Goal: Information Seeking & Learning: Learn about a topic

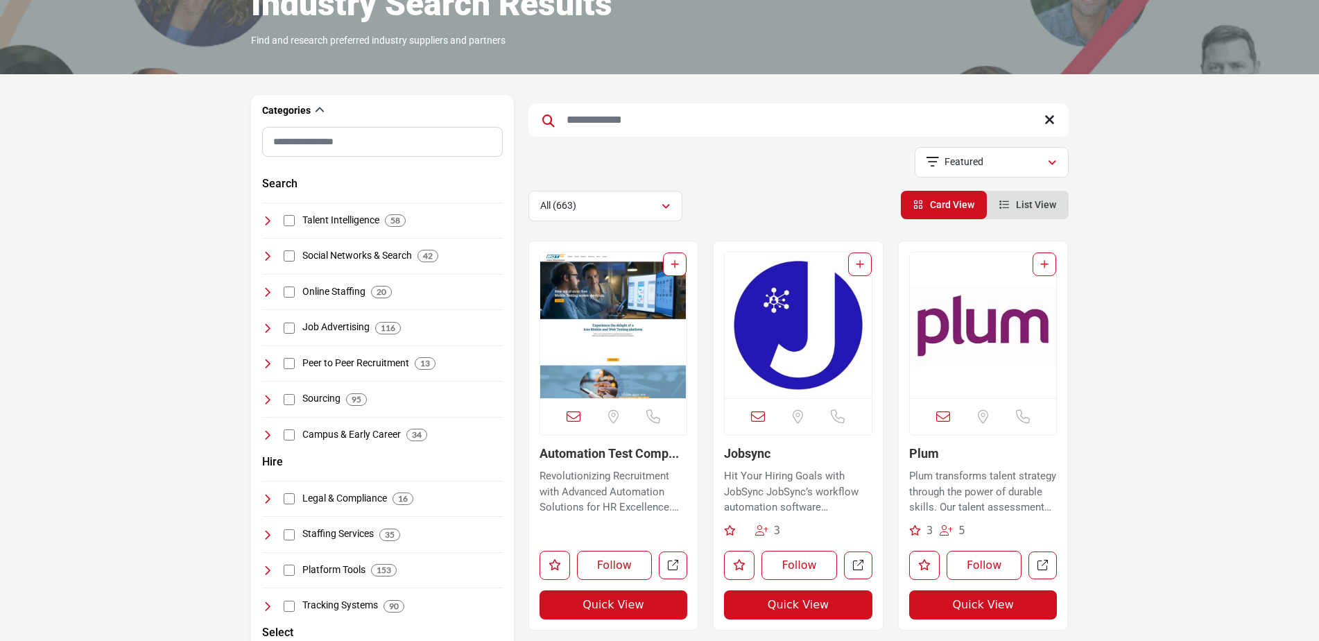
scroll to position [139, 0]
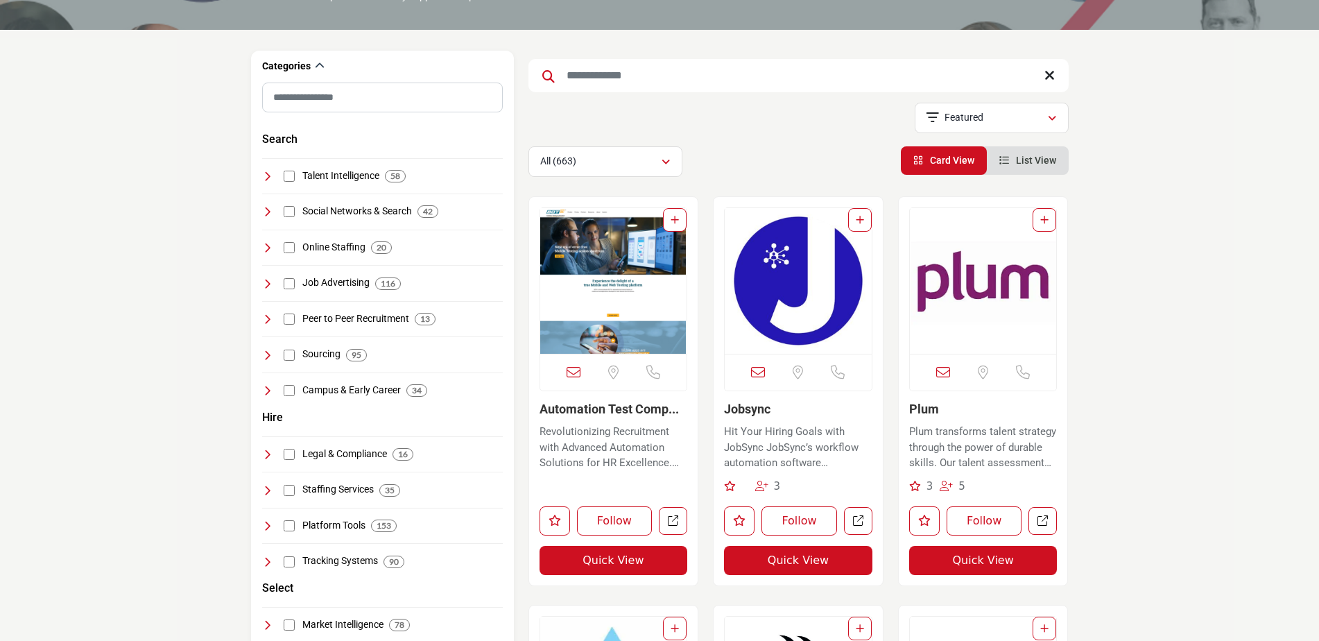
click at [1001, 447] on p "Plum transforms talent strategy through the power of durable skills. Our talent…" at bounding box center [983, 447] width 148 height 47
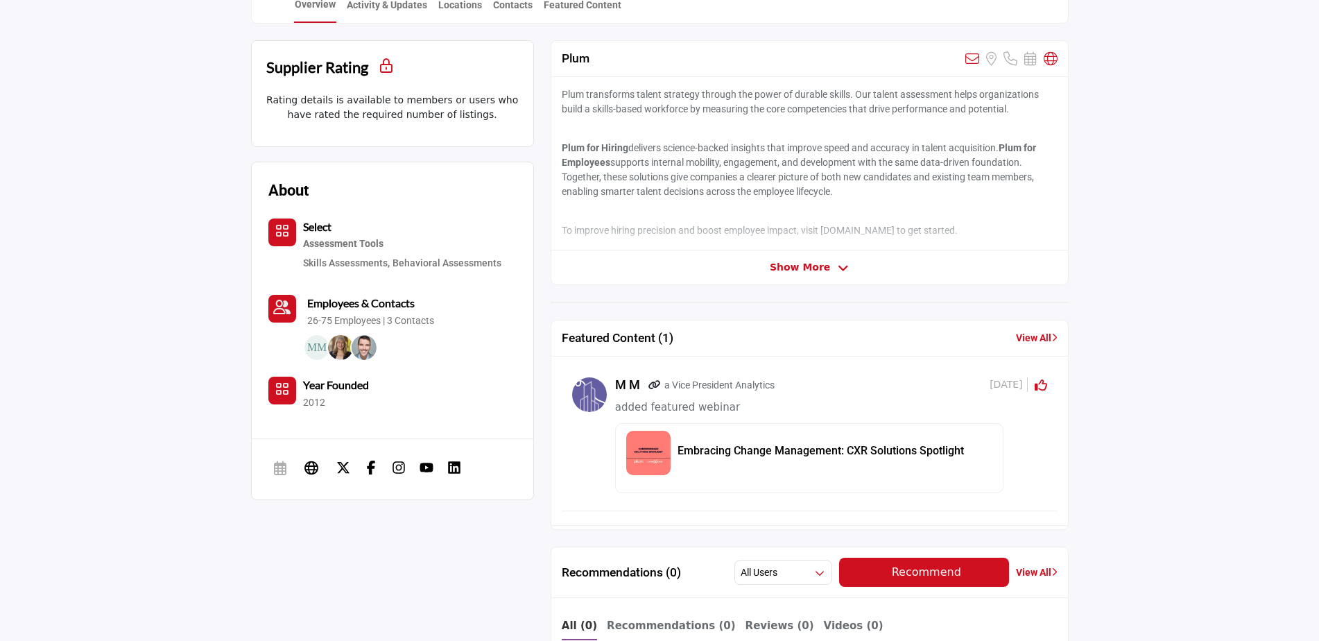
scroll to position [347, 0]
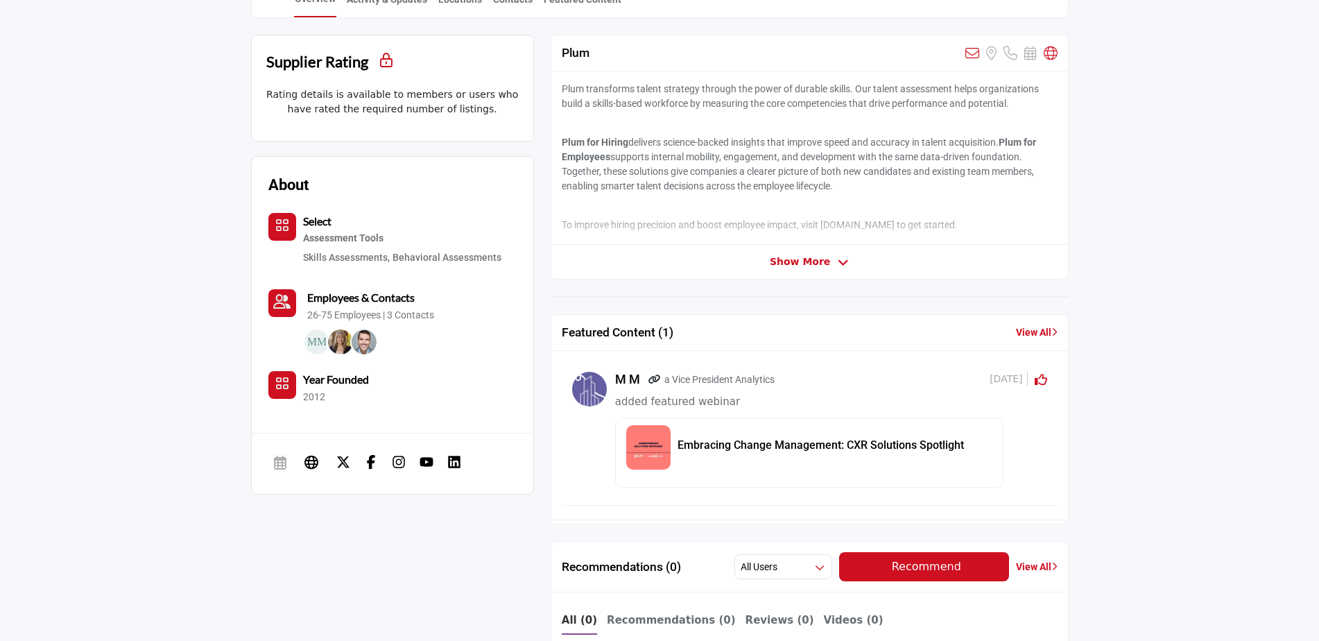
click at [315, 234] on div "Assessment Tools" at bounding box center [402, 238] width 198 height 18
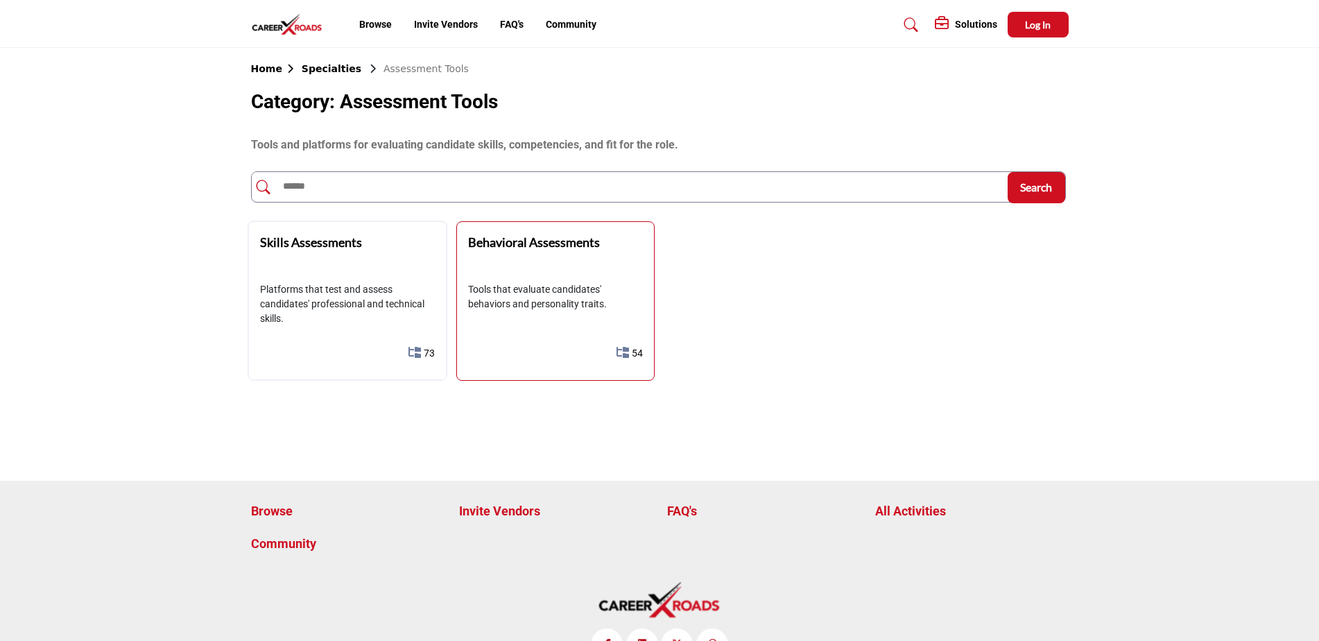
click at [544, 301] on p "Tools that evaluate candidates' behaviors and personality traits." at bounding box center [555, 296] width 175 height 29
drag, startPoint x: 544, startPoint y: 301, endPoint x: 494, endPoint y: 240, distance: 78.4
click at [494, 240] on b "Behavioral Assessments" at bounding box center [534, 241] width 132 height 15
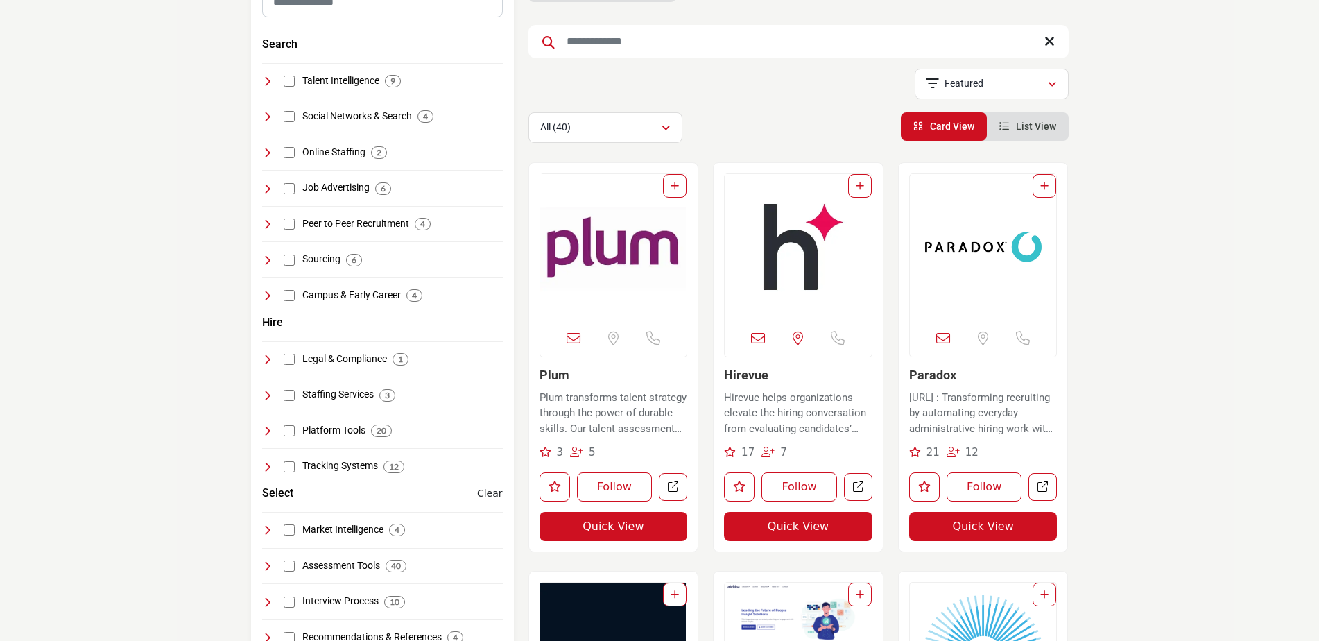
scroll to position [208, 0]
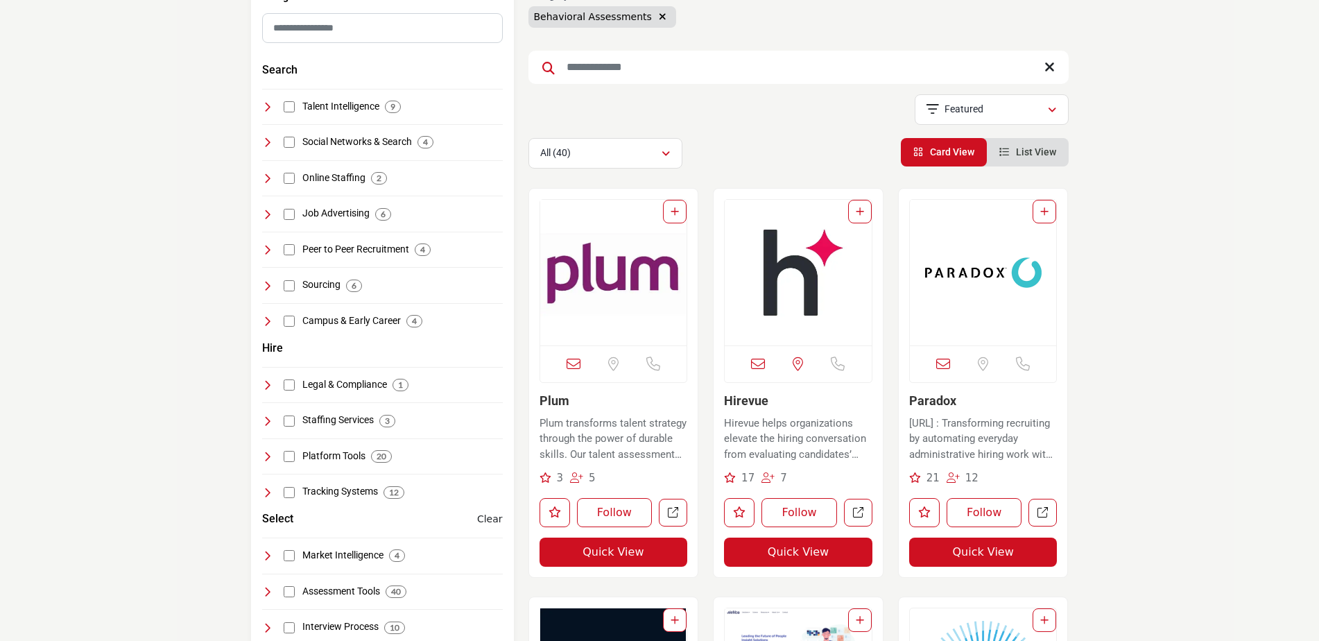
click at [1001, 279] on img "Open Listing in new tab" at bounding box center [983, 273] width 147 height 146
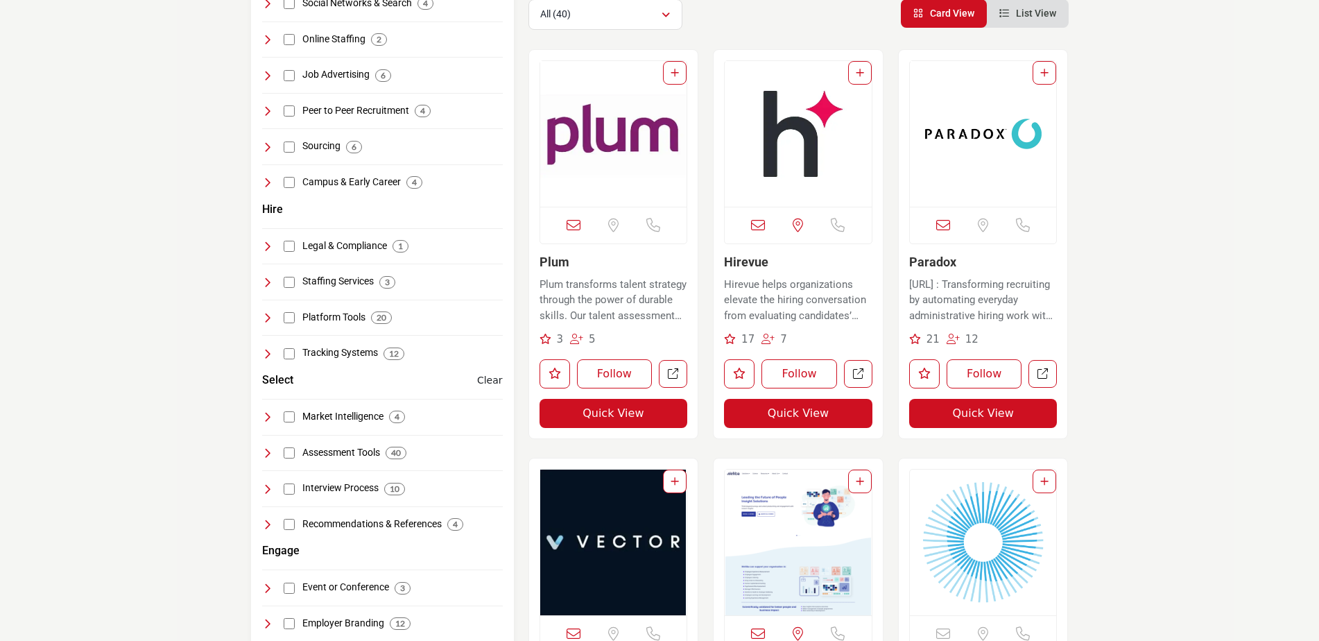
scroll to position [485, 0]
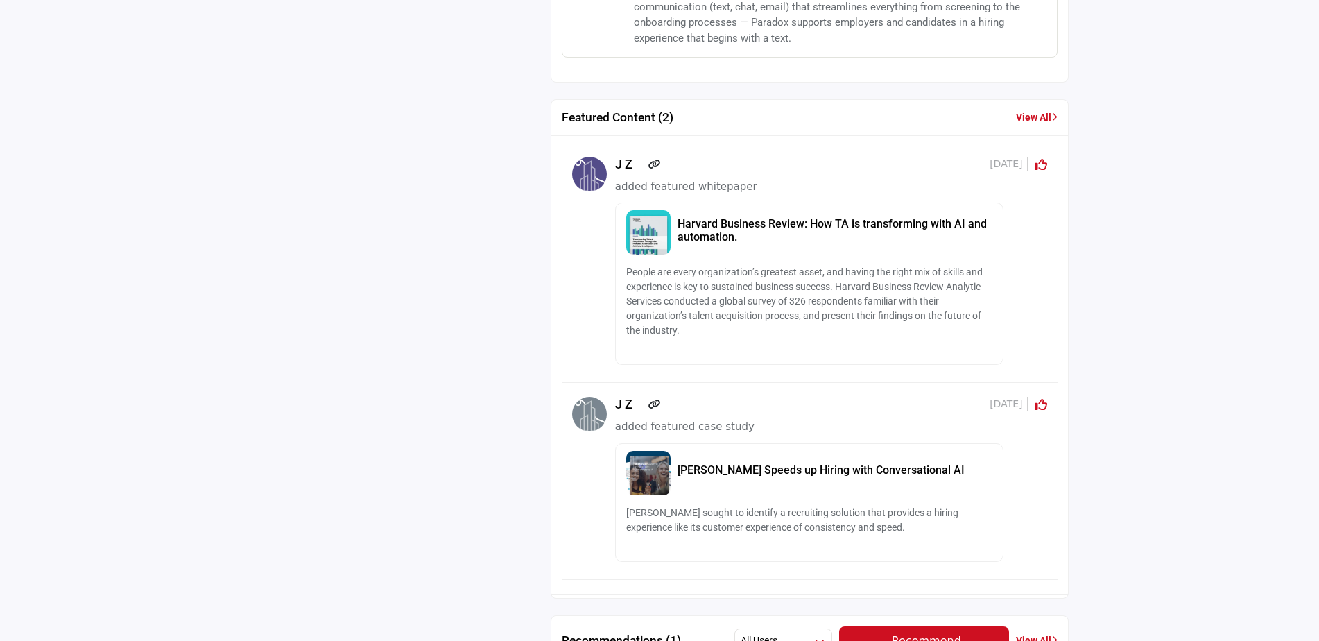
scroll to position [1318, 0]
